Goal: Information Seeking & Learning: Find contact information

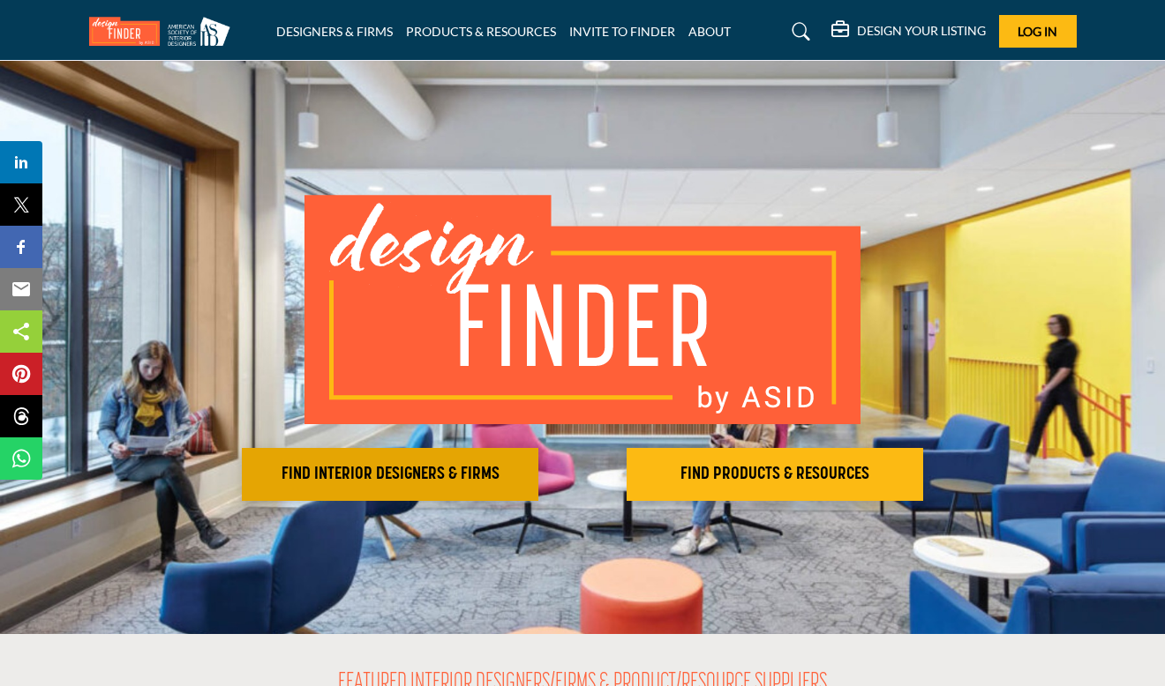
click at [331, 461] on button "FIND INTERIOR DESIGNERS & FIRMS" at bounding box center [390, 474] width 296 height 53
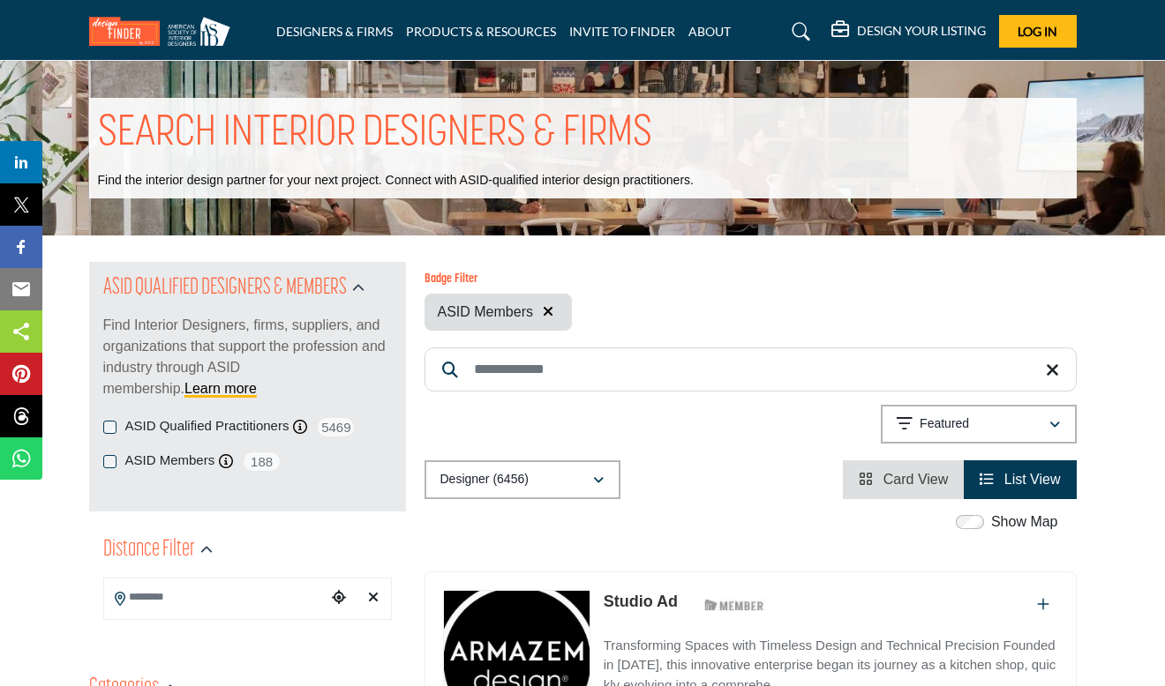
click at [228, 610] on input "Search Location" at bounding box center [215, 597] width 222 height 34
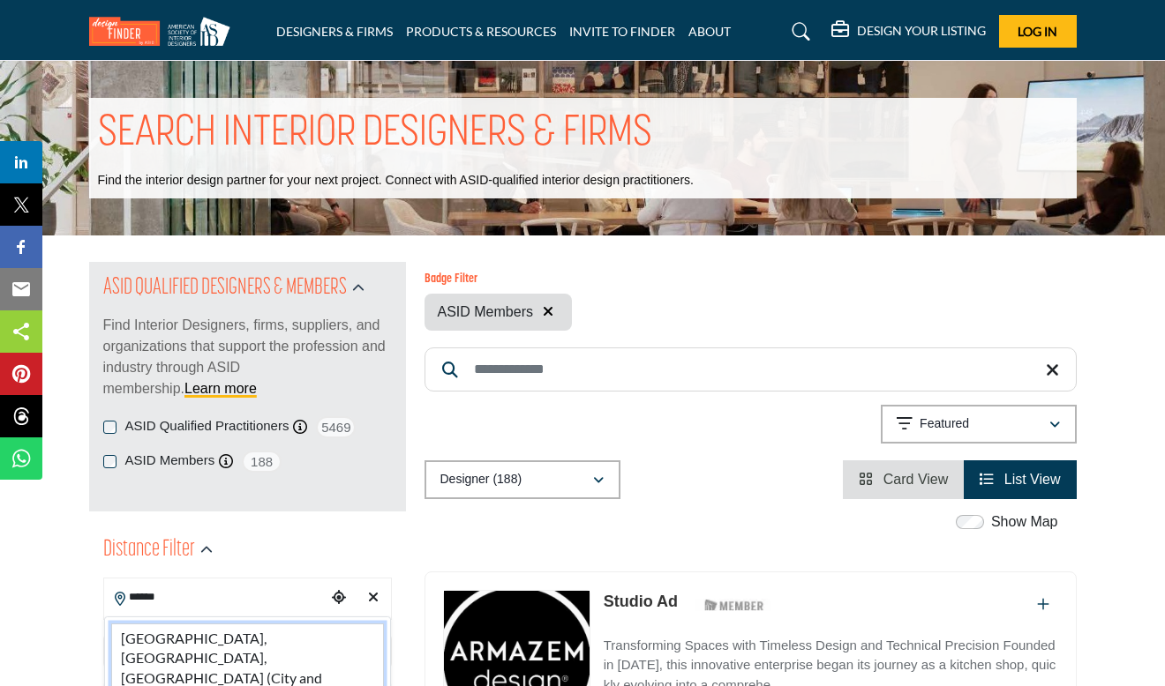
click at [233, 644] on li "Denver, CO, USA (City and County of Denver)" at bounding box center [247, 669] width 273 height 90
type input "**********"
type input "***"
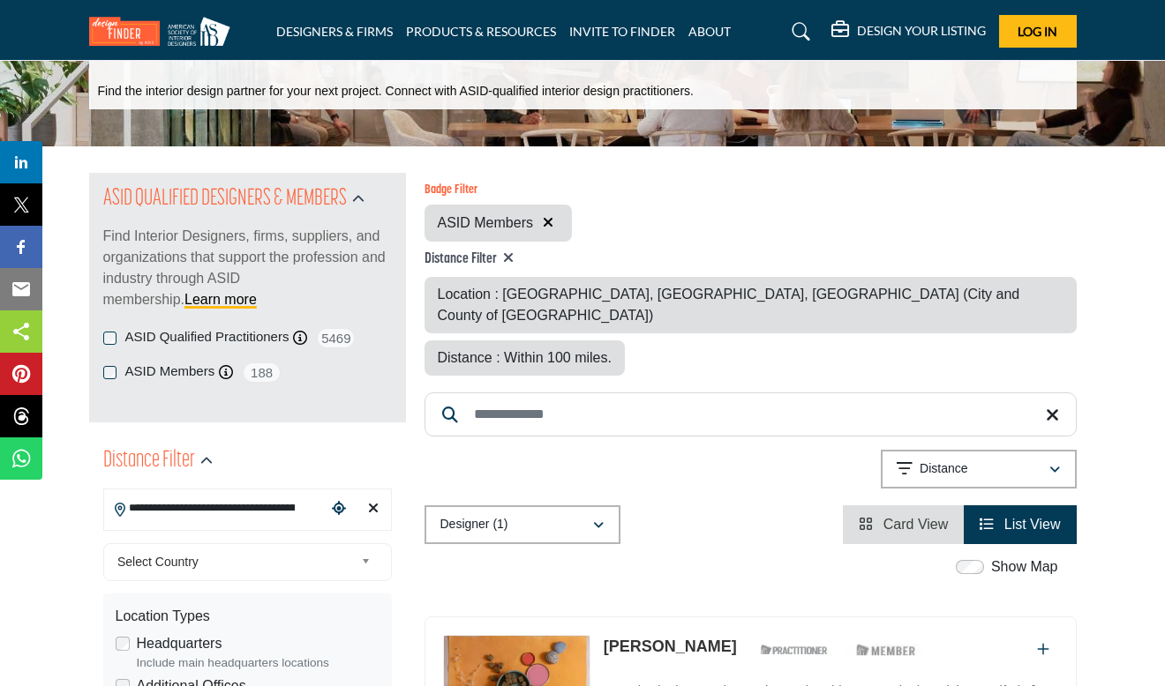
scroll to position [86, 0]
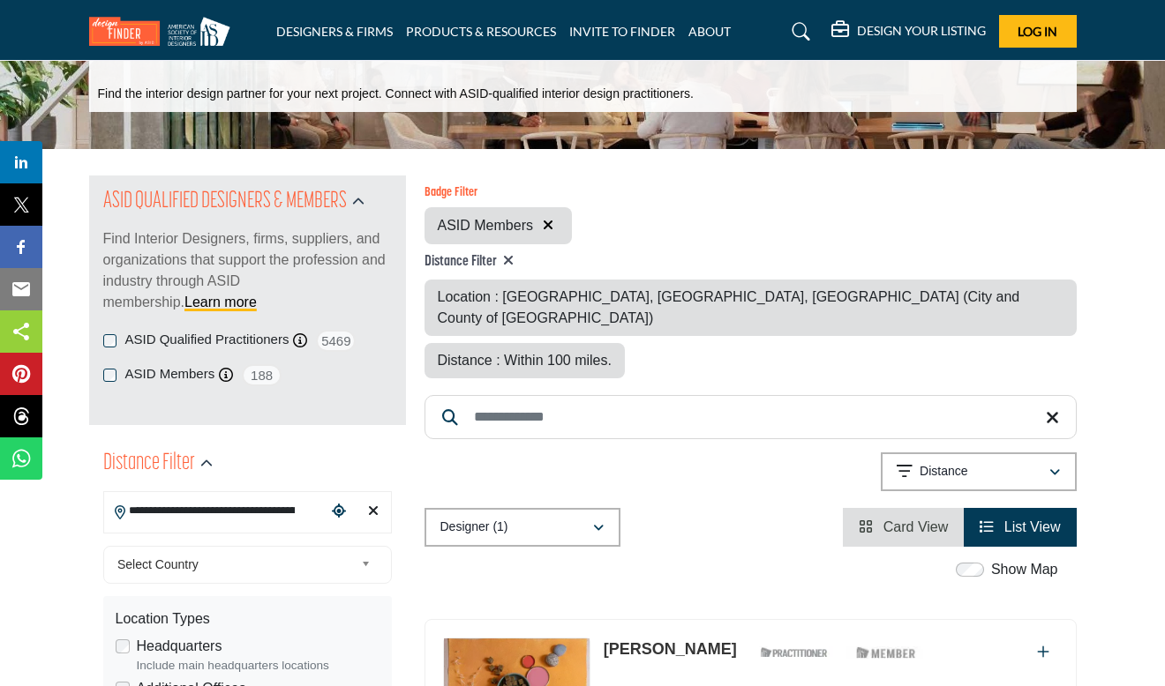
click at [910, 520] on span "Card View" at bounding box center [915, 527] width 65 height 15
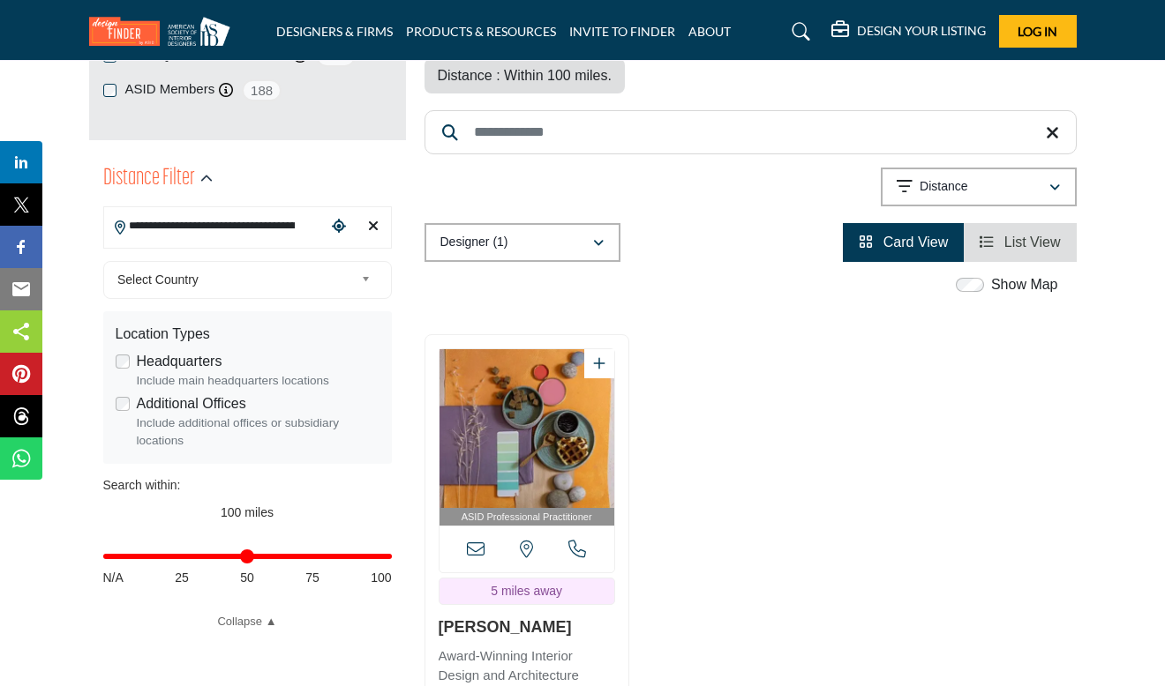
scroll to position [386, 0]
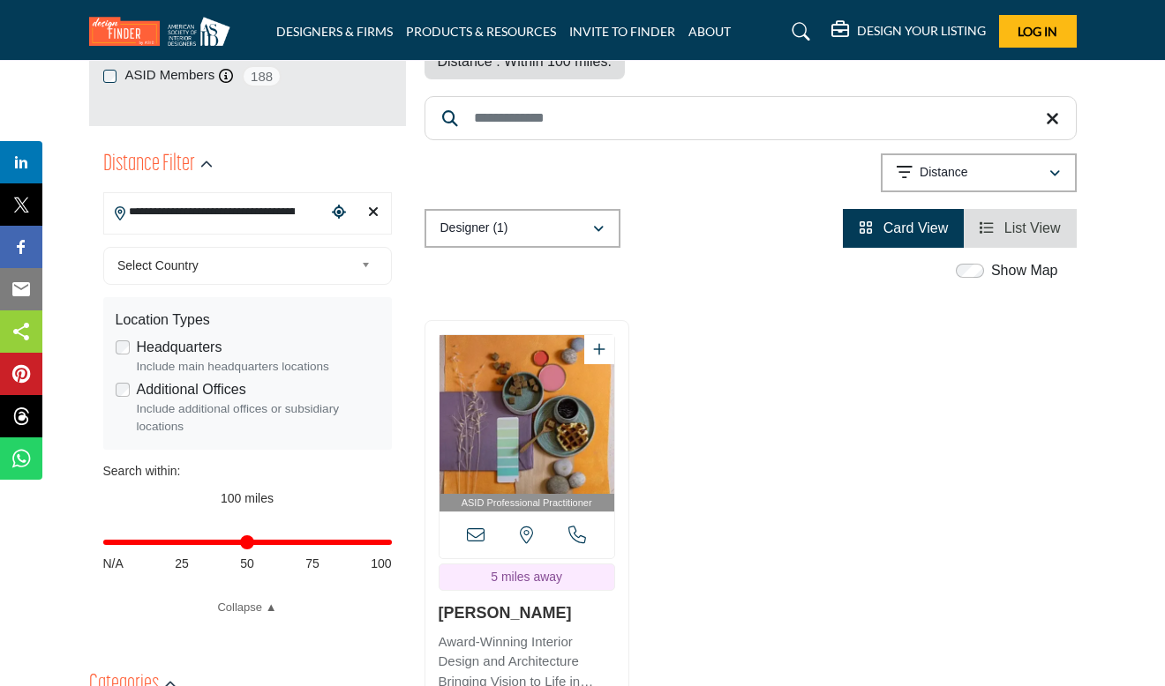
click at [1043, 221] on span "List View" at bounding box center [1032, 228] width 56 height 15
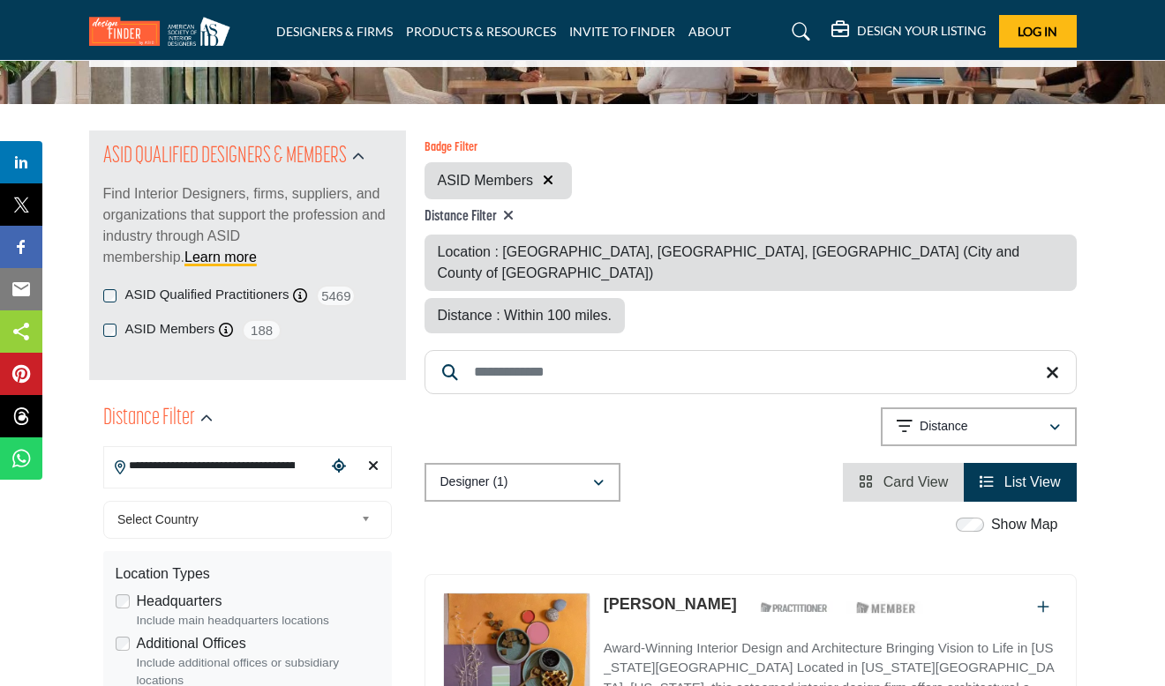
scroll to position [126, 0]
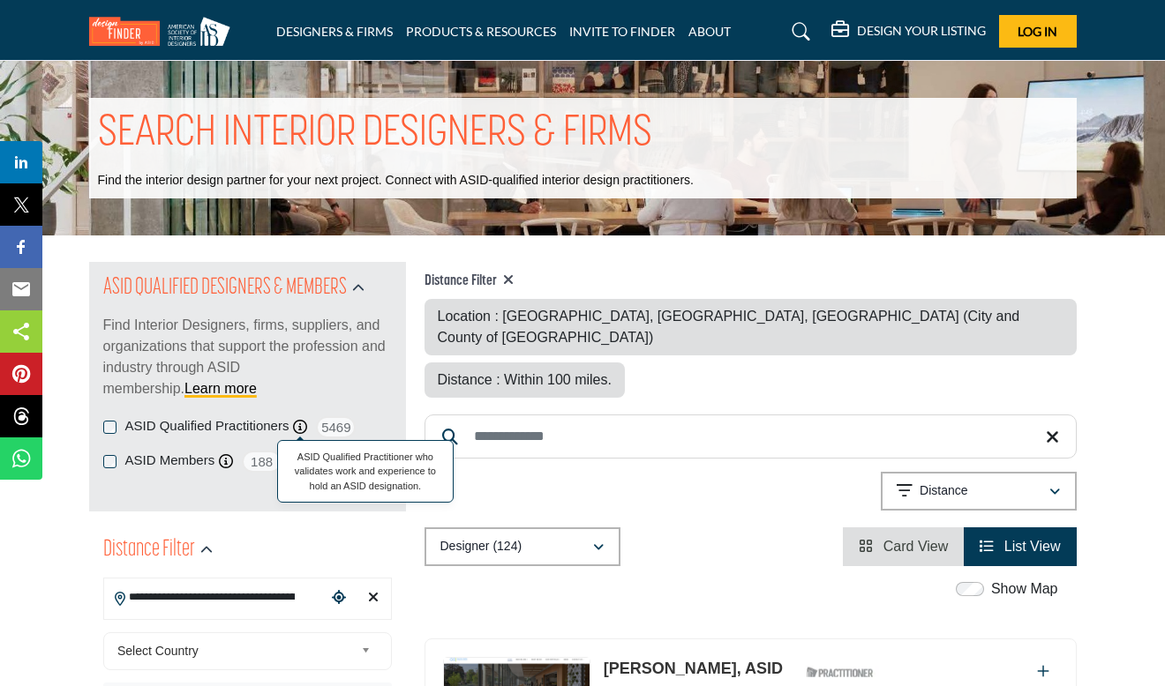
click at [296, 440] on span "ASID Qualified Practitioner who validates work and experience to hold an ASID d…" at bounding box center [365, 472] width 176 height 64
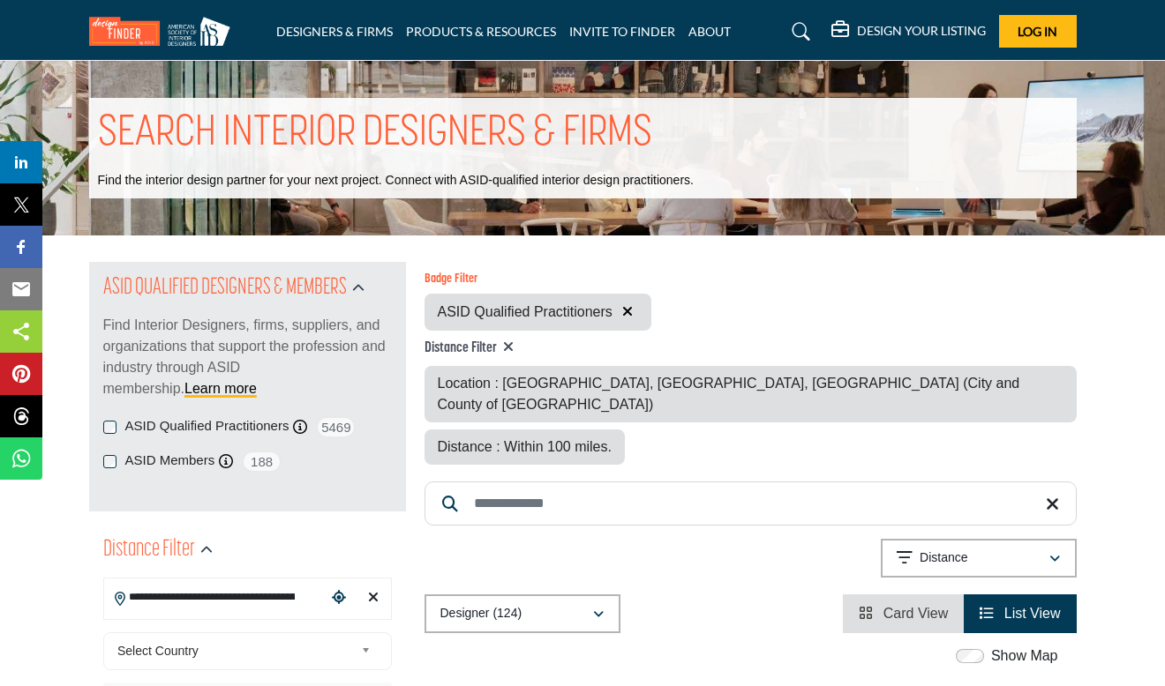
click at [114, 452] on div "ASID Members ASID Member who supports and impacts the Interior Design industry.…" at bounding box center [247, 462] width 288 height 22
click at [295, 431] on icon at bounding box center [300, 427] width 14 height 14
click at [299, 440] on span "ASID Qualified Practitioner who validates work and experience to hold an ASID d…" at bounding box center [365, 472] width 176 height 64
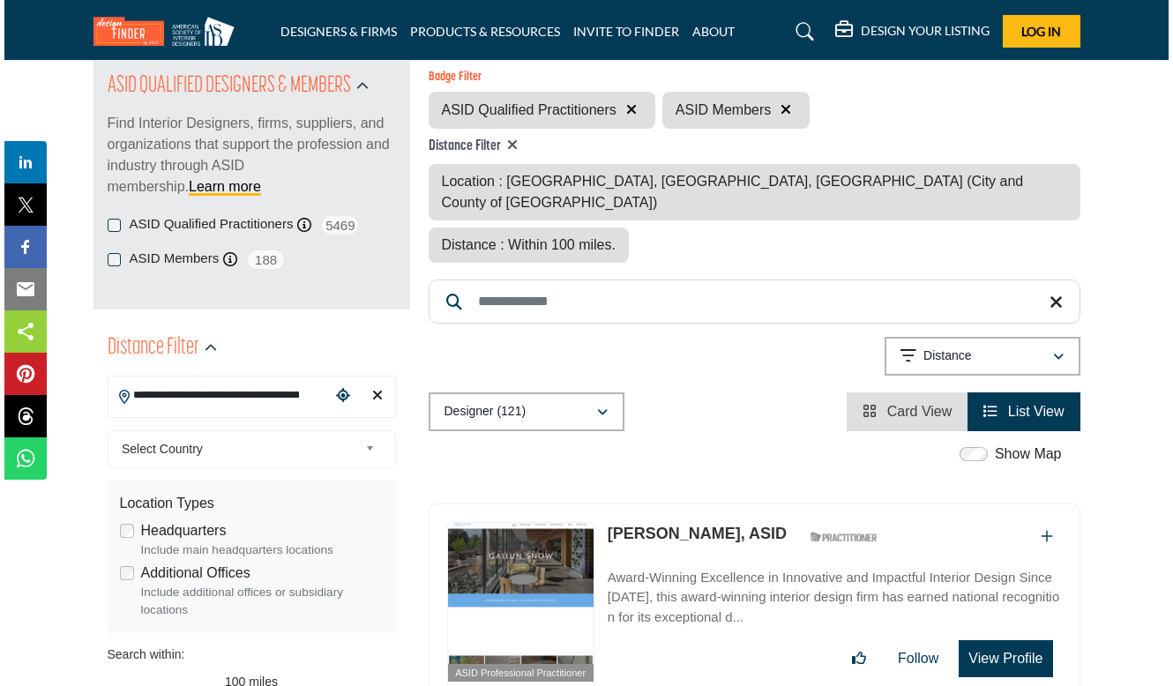
scroll to position [326, 0]
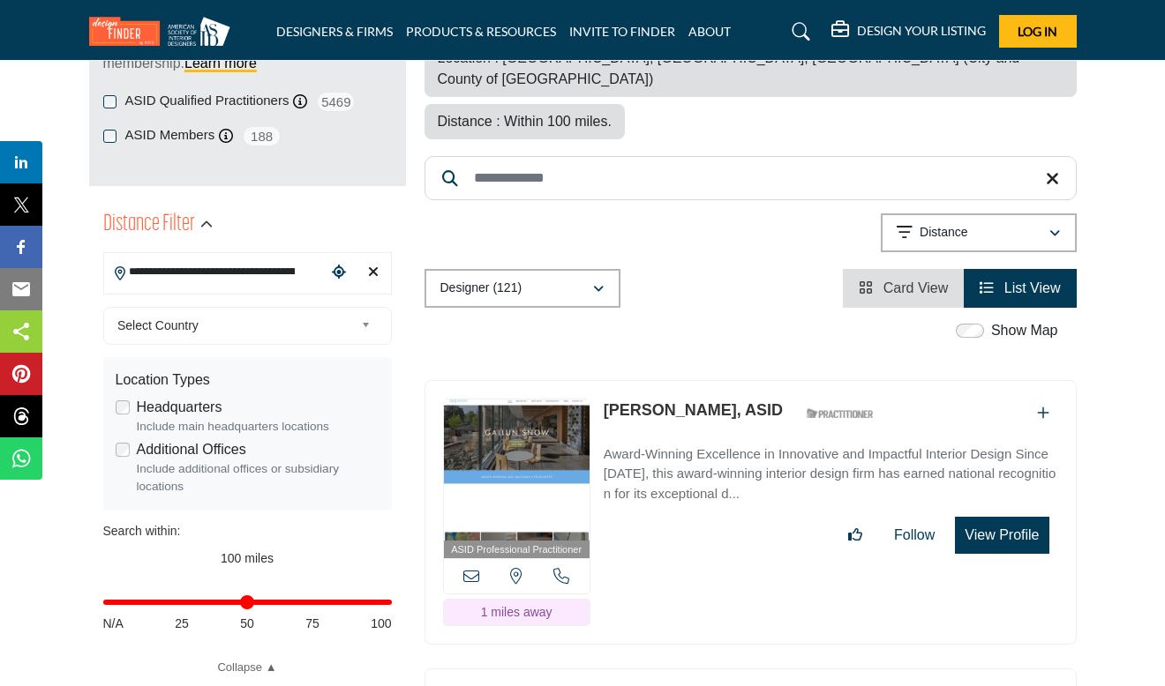
click at [1026, 517] on button "View Profile" at bounding box center [1002, 535] width 94 height 37
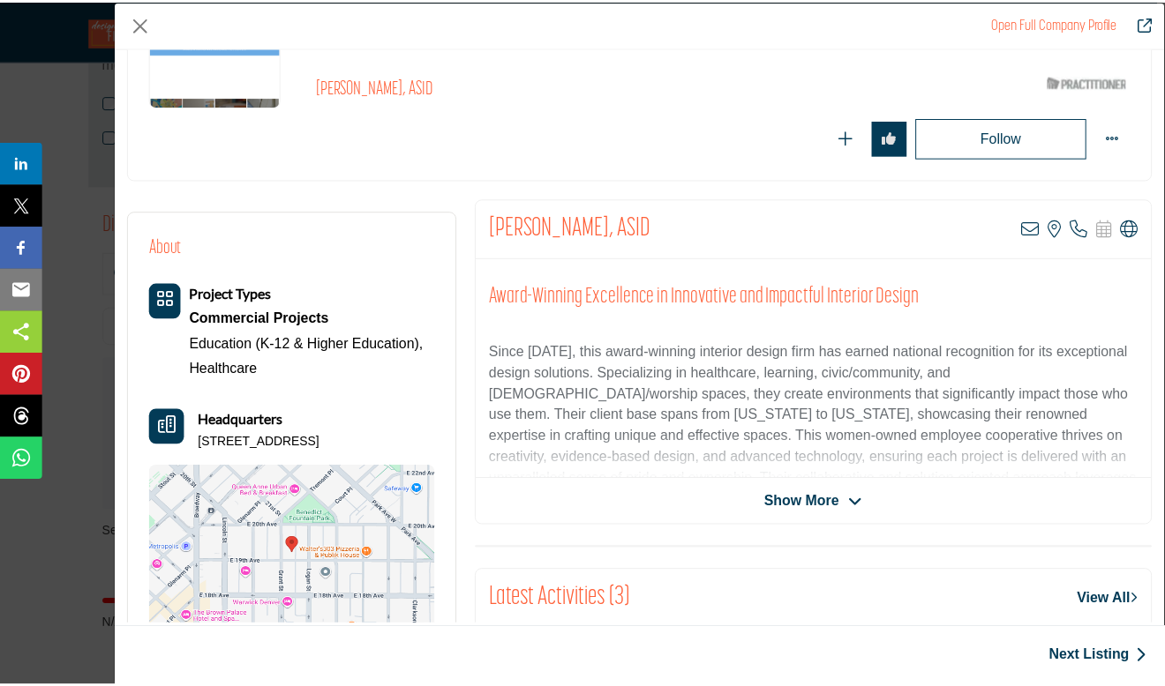
scroll to position [0, 0]
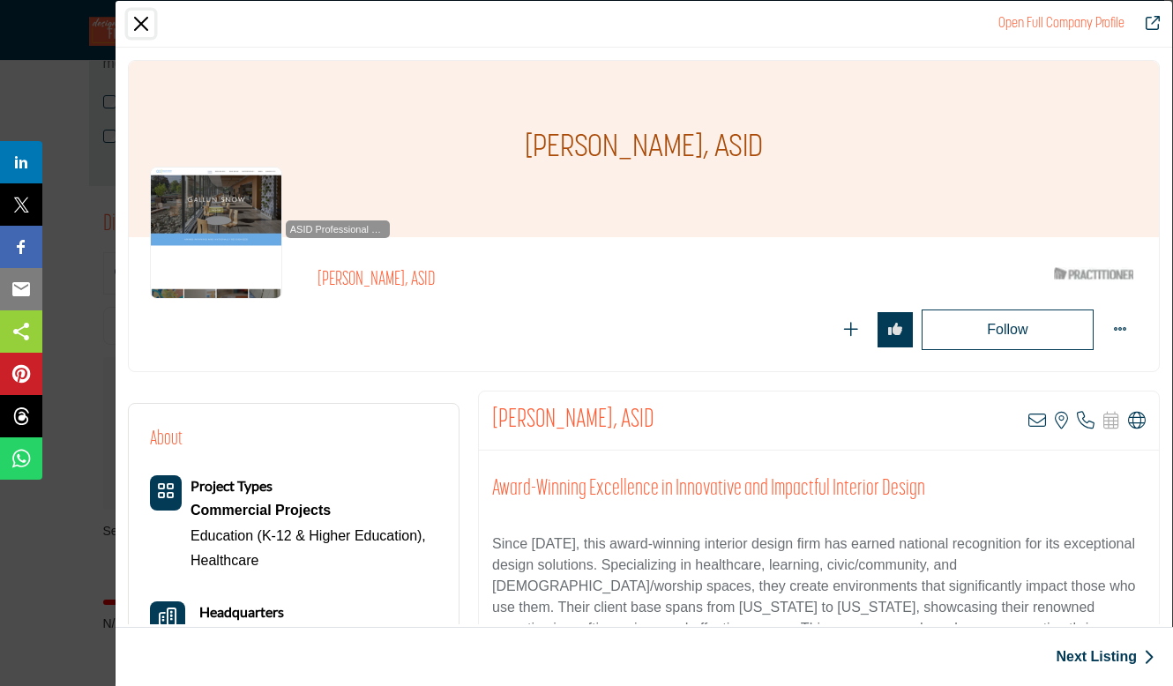
click at [133, 16] on button "Close" at bounding box center [141, 24] width 26 height 26
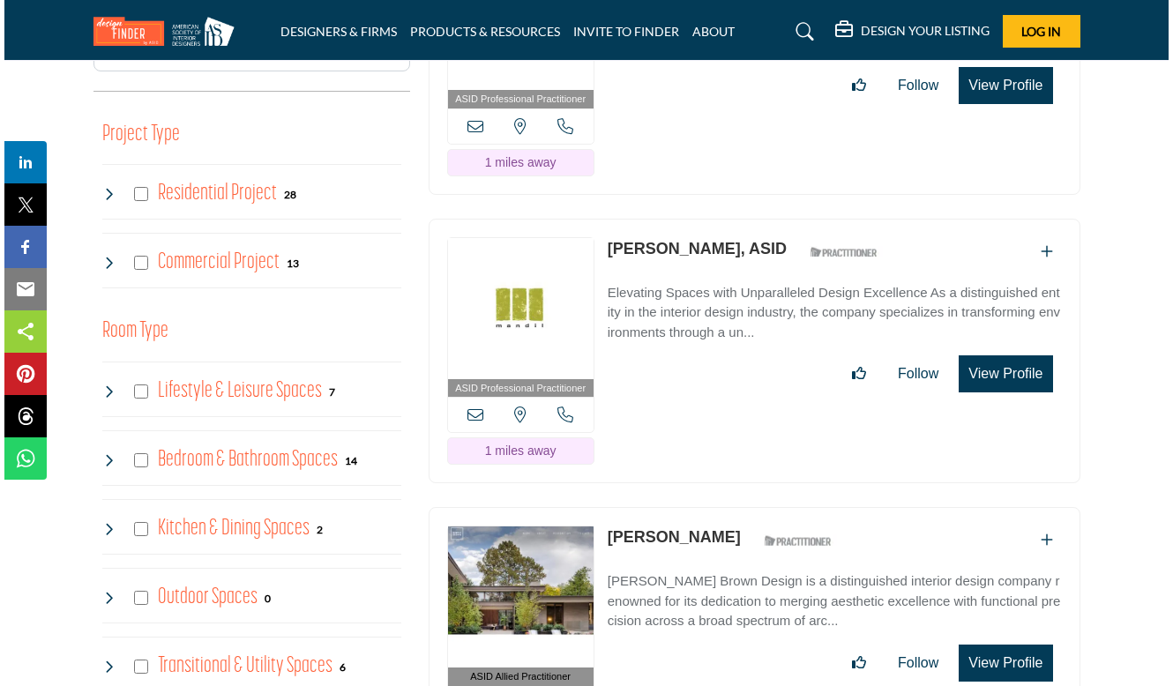
scroll to position [1061, 0]
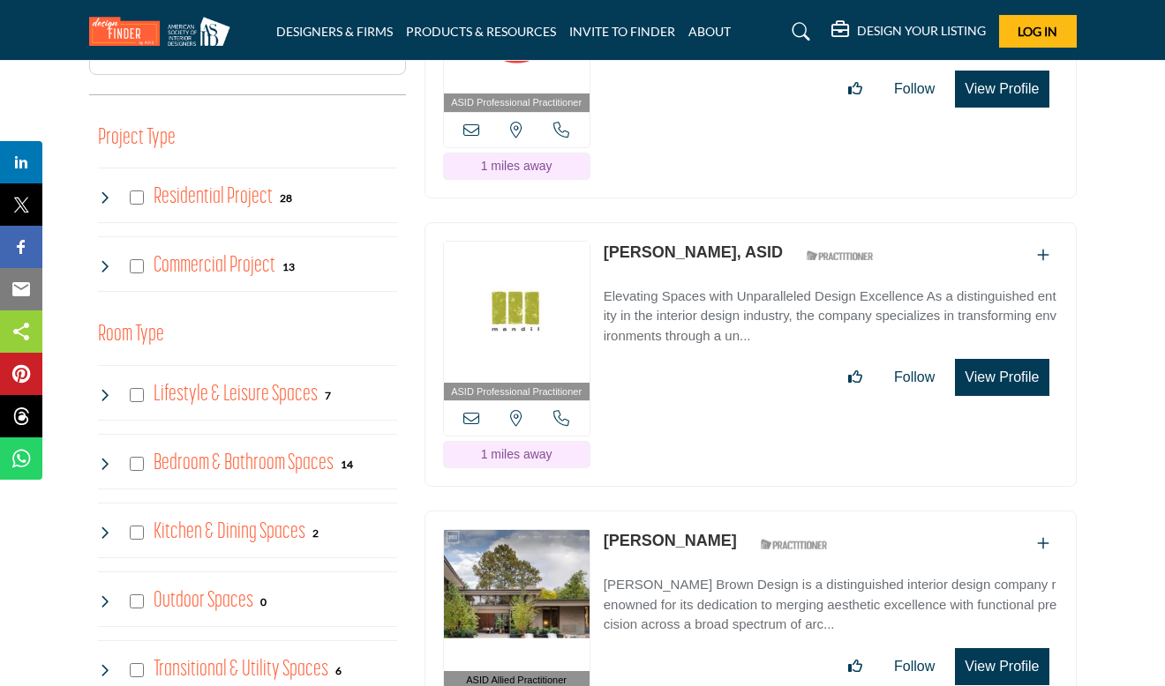
click at [1022, 648] on button "View Profile" at bounding box center [1002, 666] width 94 height 37
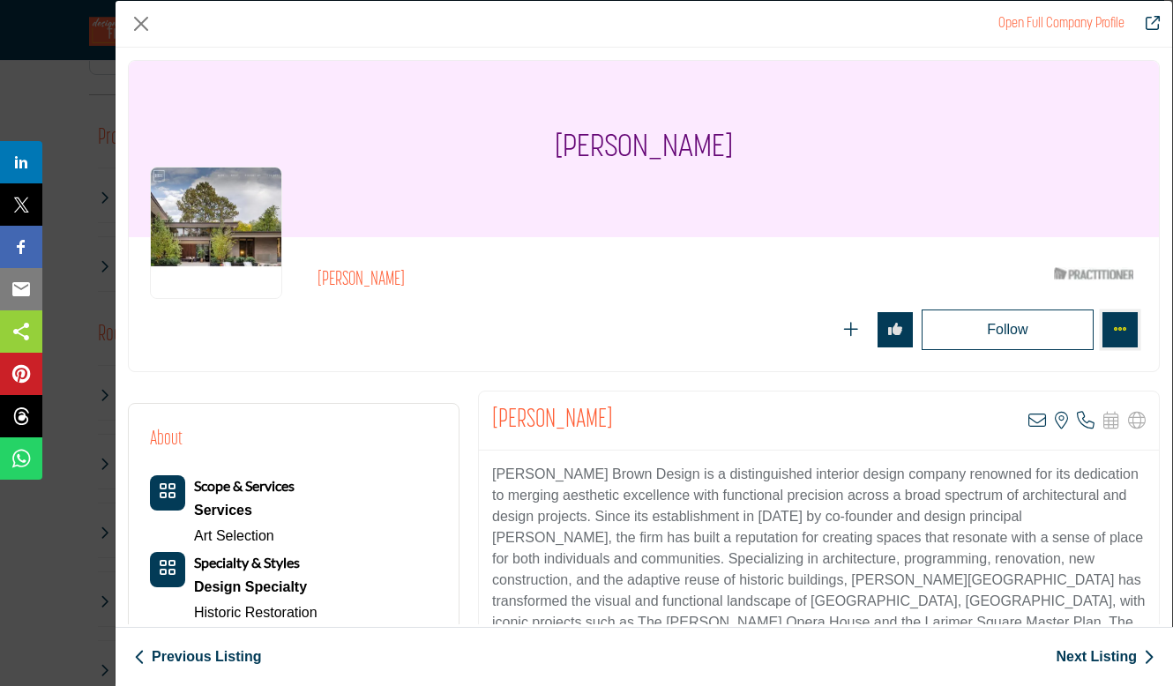
click at [1113, 332] on icon "More Options" at bounding box center [1120, 329] width 14 height 14
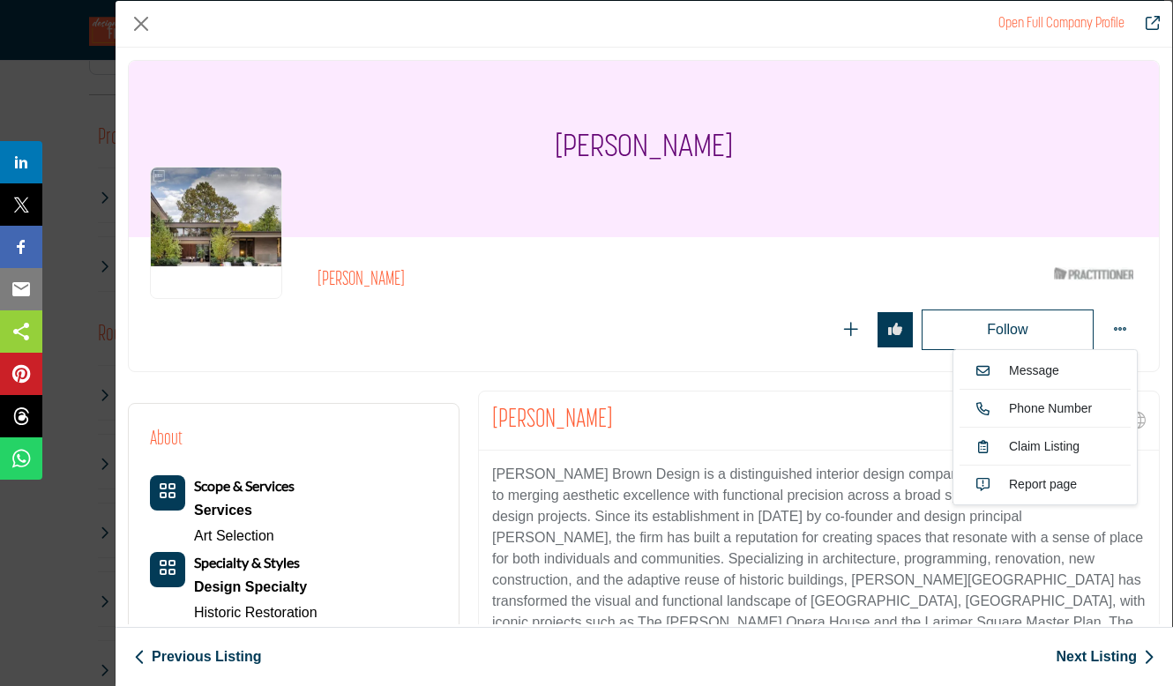
click at [1145, 386] on div "Mary Sunset Mary Sunset" at bounding box center [644, 225] width 1051 height 331
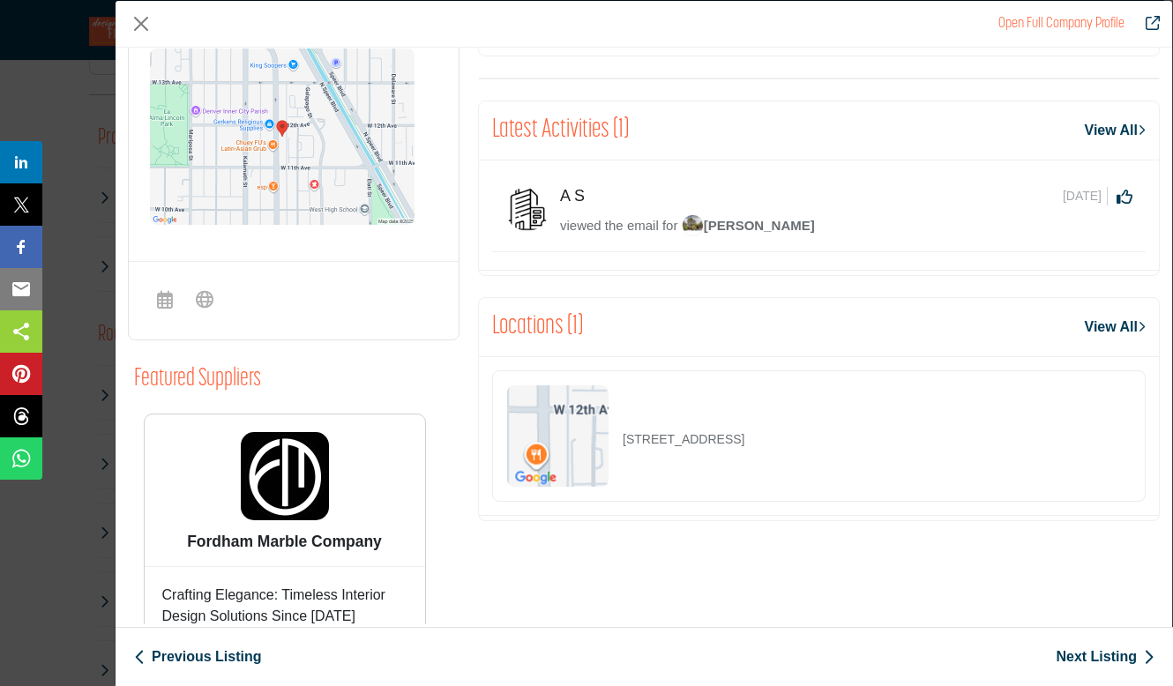
scroll to position [0, 0]
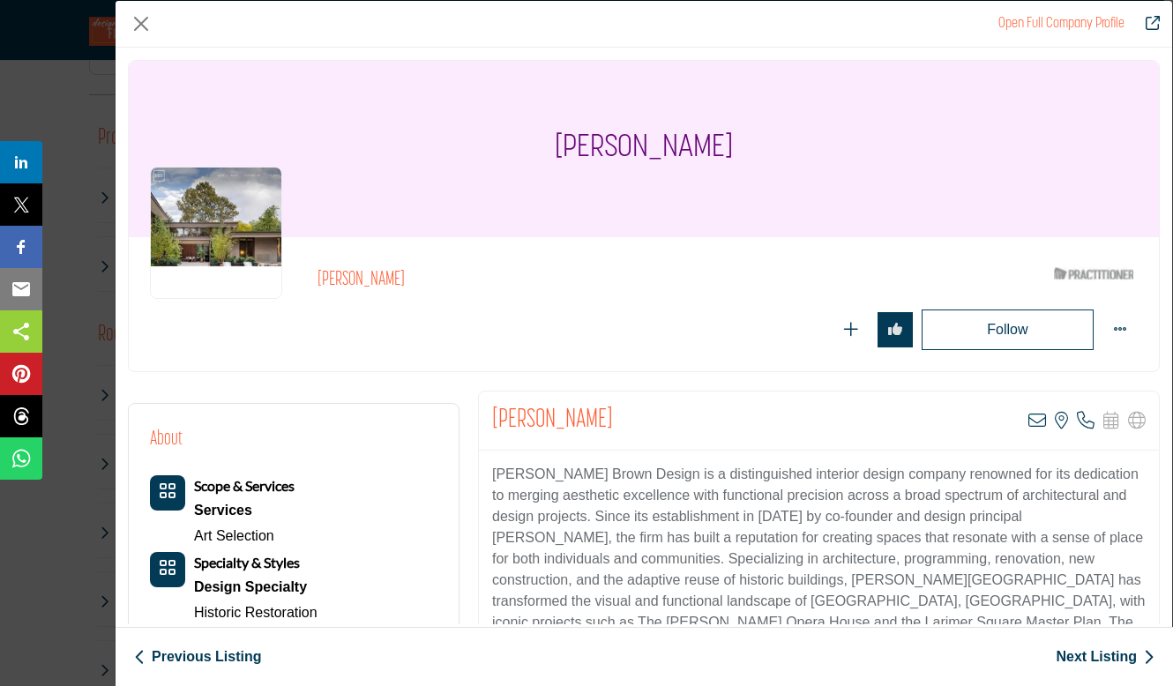
click at [1111, 26] on link "Open Full Company Profile" at bounding box center [1062, 24] width 126 height 14
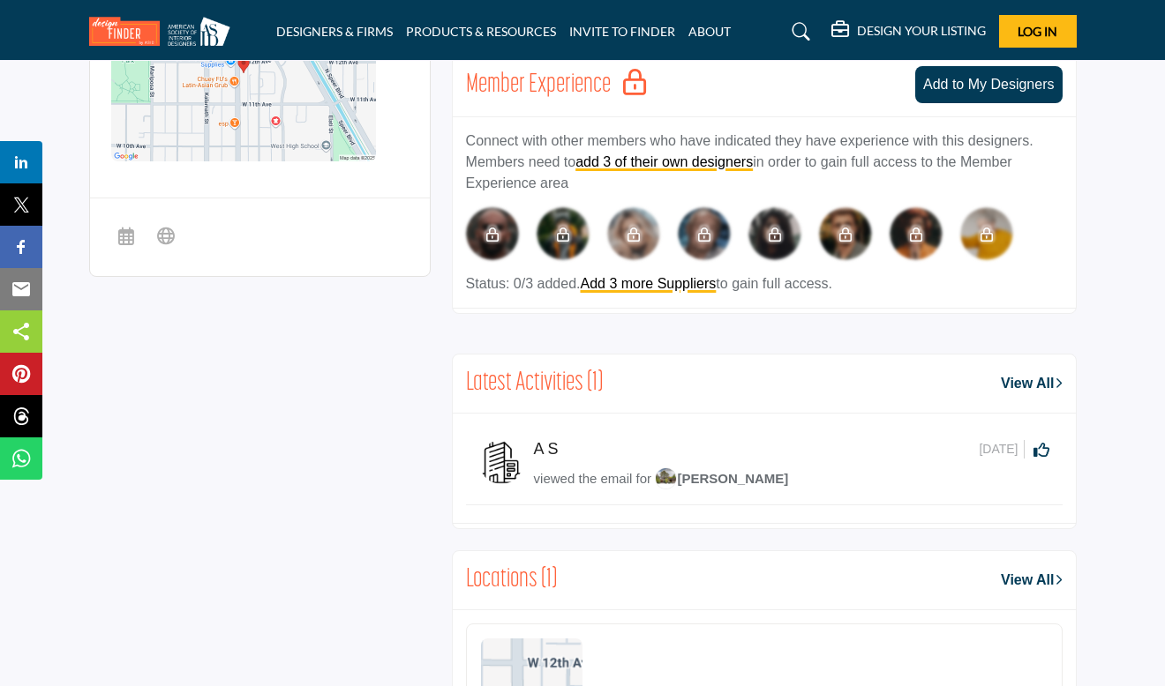
scroll to position [1182, 0]
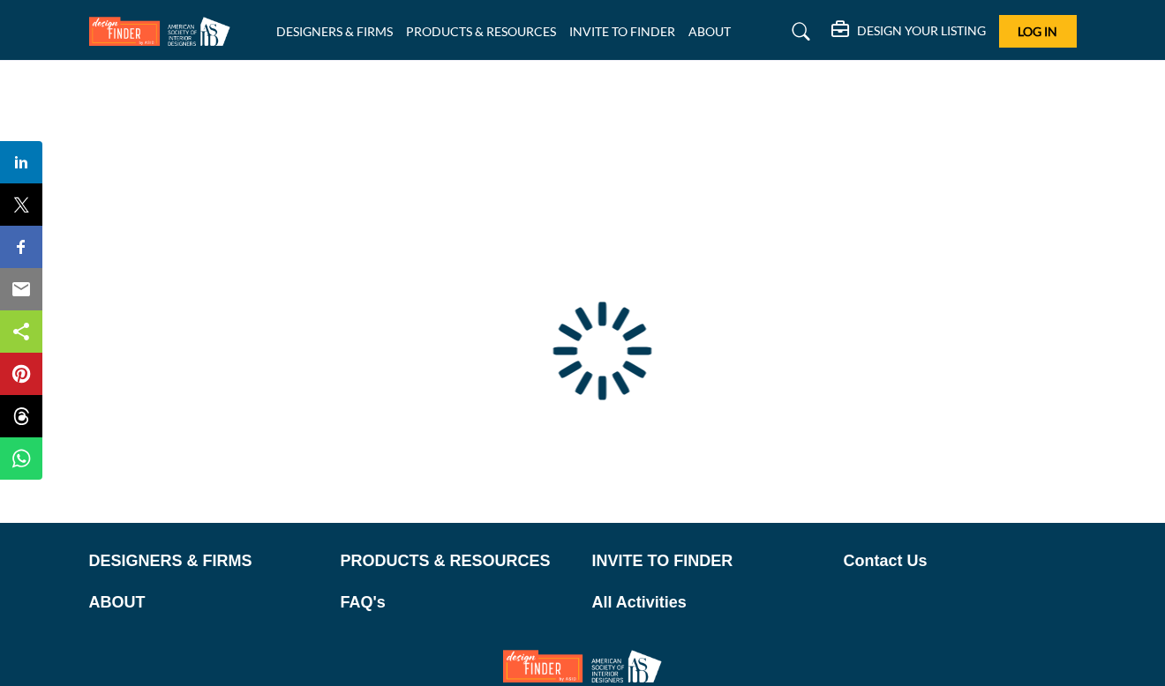
scroll to position [27, 0]
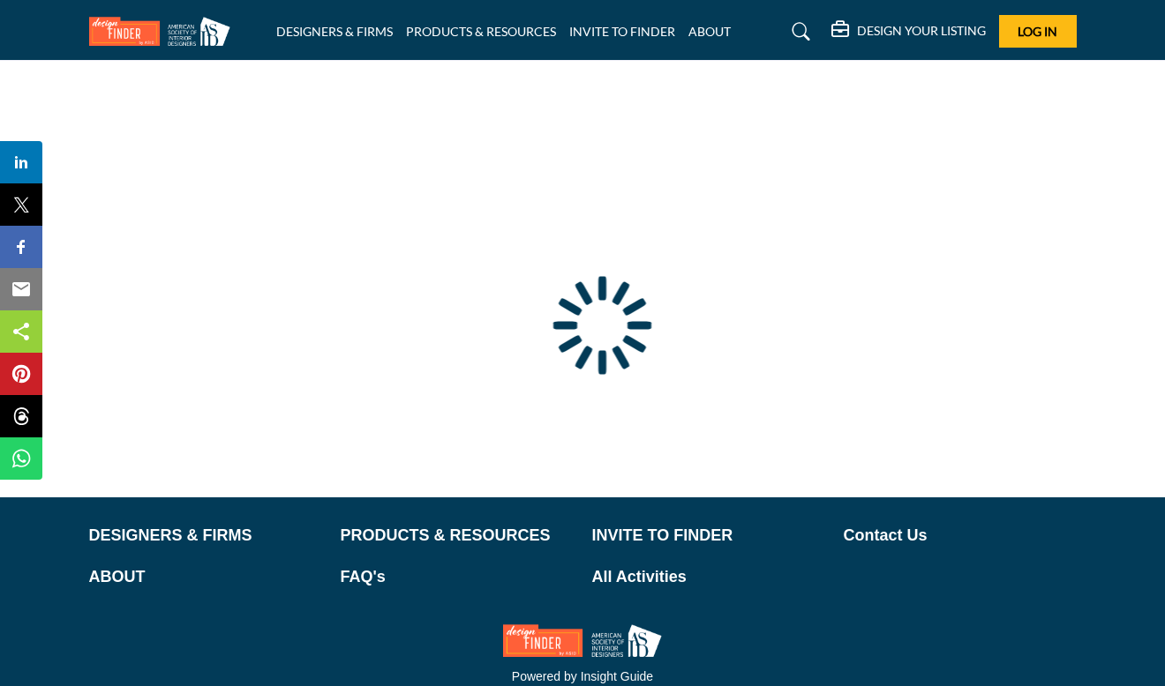
type input "**********"
